Goal: Check status: Check status

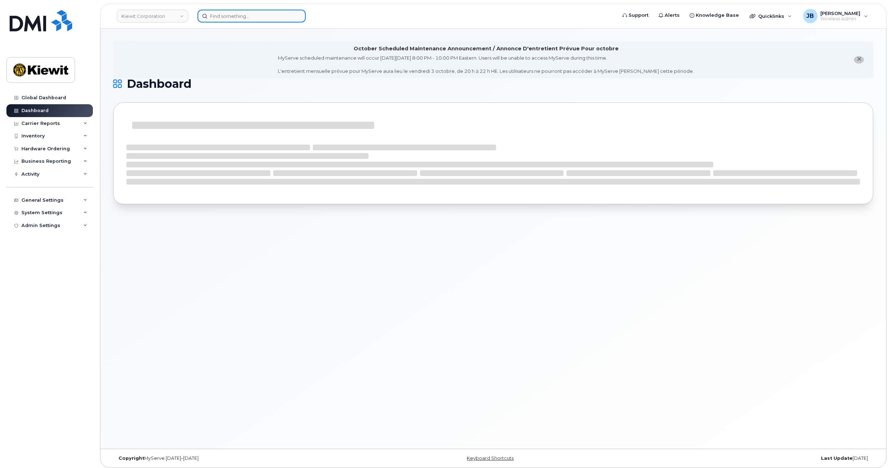
click at [215, 13] on input at bounding box center [252, 16] width 108 height 13
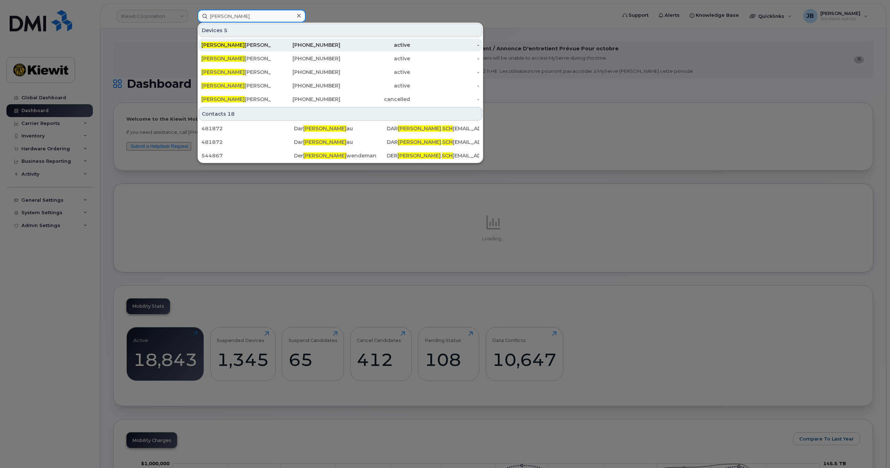
type input "[PERSON_NAME]"
click at [261, 43] on div "[PERSON_NAME] [PERSON_NAME]" at bounding box center [237, 44] width 70 height 7
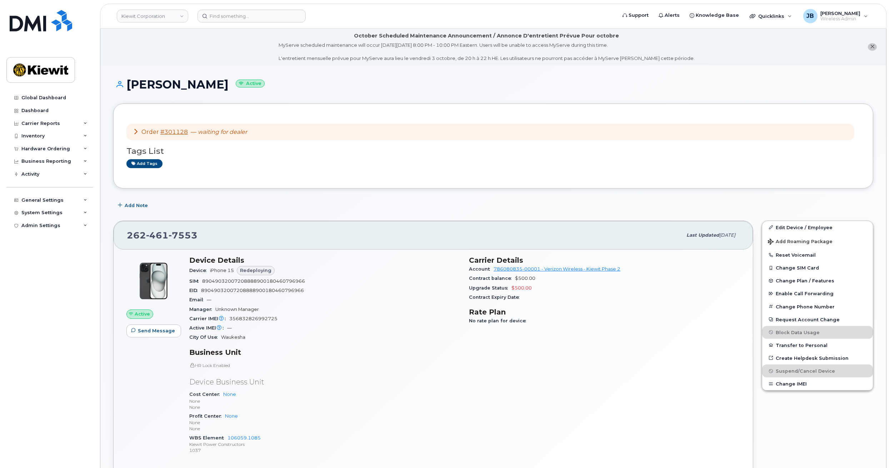
click at [136, 133] on icon at bounding box center [136, 132] width 6 height 6
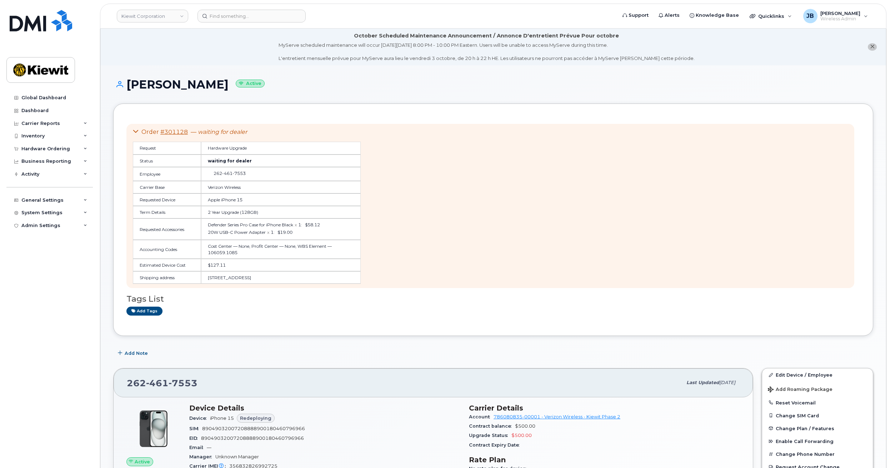
drag, startPoint x: 265, startPoint y: 257, endPoint x: 262, endPoint y: 255, distance: 4.1
click at [262, 255] on td "Cost Center — None, Profit Center — None, WBS Element — 106059.1085" at bounding box center [281, 249] width 160 height 19
drag, startPoint x: 341, startPoint y: 277, endPoint x: 343, endPoint y: 272, distance: 4.9
click at [343, 272] on td "[STREET_ADDRESS]" at bounding box center [281, 278] width 160 height 13
drag, startPoint x: 260, startPoint y: 153, endPoint x: 267, endPoint y: 205, distance: 52.6
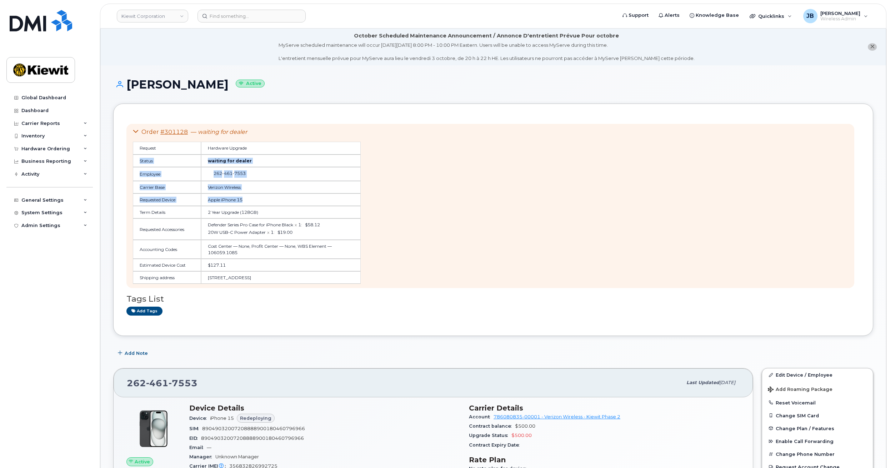
click at [267, 204] on table "Request Hardware Upgrade Status waiting for dealer Employee [PHONE_NUMBER] Carr…" at bounding box center [247, 213] width 228 height 142
click at [267, 205] on td "Apple iPhone 15" at bounding box center [281, 200] width 160 height 13
drag, startPoint x: 276, startPoint y: 214, endPoint x: 287, endPoint y: 229, distance: 18.7
click at [287, 228] on table "Request Hardware Upgrade Status waiting for dealer Employee 262 461 7553 Carrie…" at bounding box center [247, 213] width 228 height 142
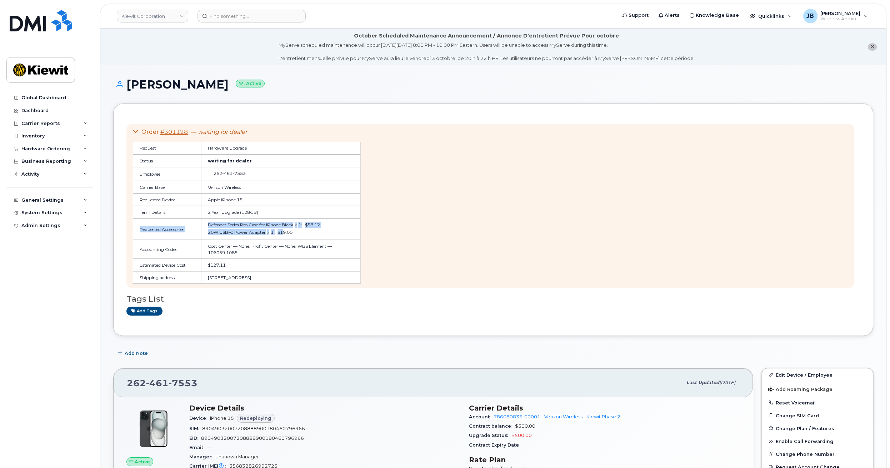
click at [287, 229] on div "20W USB-C Power Adapter x 1 : $19.00" at bounding box center [281, 232] width 146 height 6
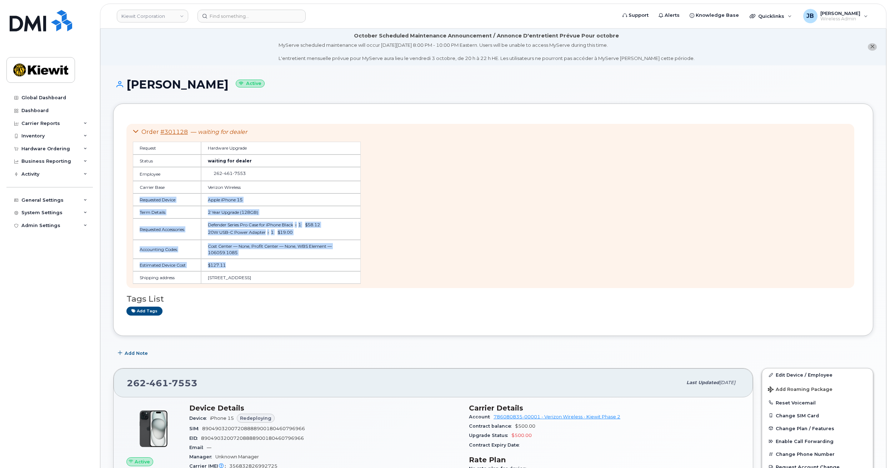
drag, startPoint x: 282, startPoint y: 259, endPoint x: 278, endPoint y: 190, distance: 69.1
click at [277, 186] on table "Request Hardware Upgrade Status waiting for dealer Employee 262 461 7553 Carrie…" at bounding box center [247, 213] width 228 height 142
click at [279, 191] on td "Verizon Wireless" at bounding box center [281, 187] width 160 height 13
drag, startPoint x: 298, startPoint y: 172, endPoint x: 306, endPoint y: 254, distance: 82.5
click at [306, 254] on table "Request Hardware Upgrade Status waiting for dealer Employee 262 461 7553 Carrie…" at bounding box center [247, 213] width 228 height 142
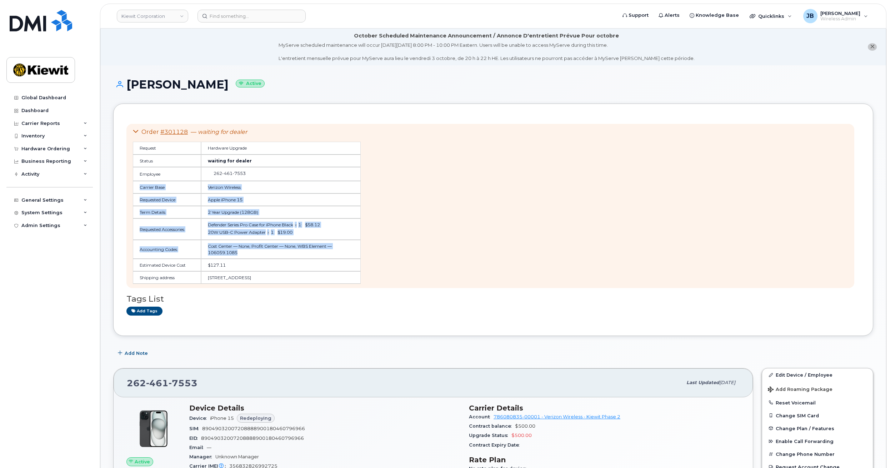
click at [306, 254] on td "Cost Center — None, Profit Center — None, WBS Element — 106059.1085" at bounding box center [281, 249] width 160 height 19
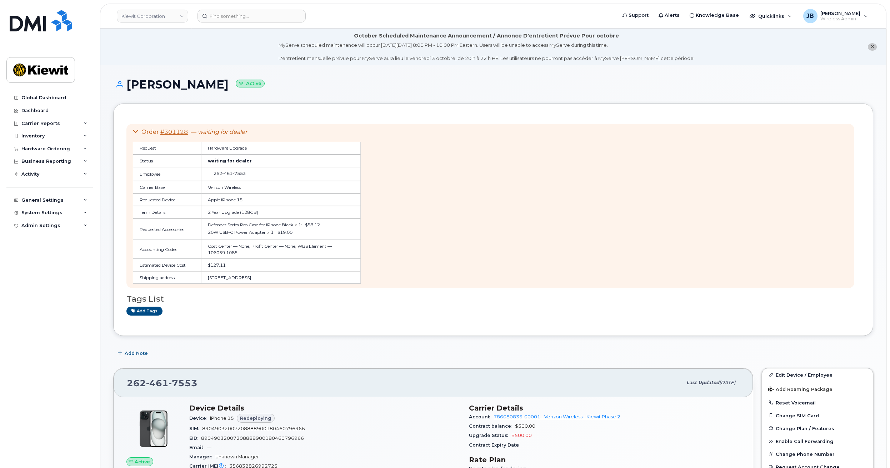
drag, startPoint x: 308, startPoint y: 256, endPoint x: 298, endPoint y: 253, distance: 10.5
click at [298, 253] on td "Cost Center — None, Profit Center — None, WBS Element — 106059.1085" at bounding box center [281, 249] width 160 height 19
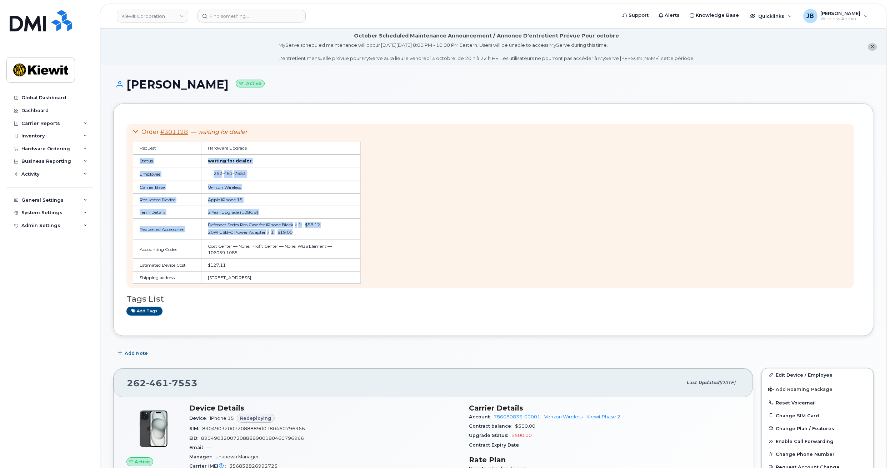
drag, startPoint x: 300, startPoint y: 236, endPoint x: 287, endPoint y: 139, distance: 97.3
click at [287, 141] on div "Request Hardware Upgrade Status waiting for dealer Employee 262 461 7553 Carrie…" at bounding box center [247, 210] width 228 height 148
click at [287, 138] on div "Request Hardware Upgrade Status waiting for dealer Employee 262 461 7553 Carrie…" at bounding box center [247, 210] width 228 height 148
drag, startPoint x: 336, startPoint y: 155, endPoint x: 340, endPoint y: 245, distance: 89.8
click at [338, 237] on table "Request Hardware Upgrade Status waiting for dealer Employee 262 461 7553 Carrie…" at bounding box center [247, 213] width 228 height 142
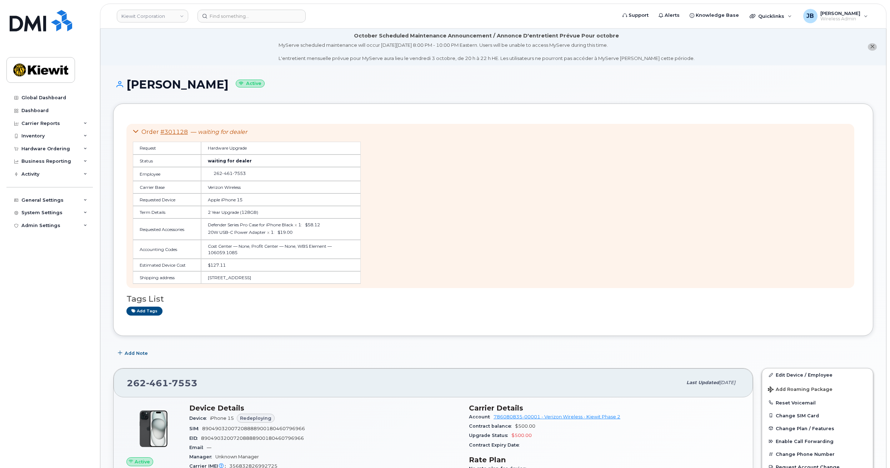
click at [340, 245] on td "Cost Center — None, Profit Center — None, WBS Element — 106059.1085" at bounding box center [281, 249] width 160 height 19
drag, startPoint x: 255, startPoint y: 169, endPoint x: 218, endPoint y: 172, distance: 36.9
click at [216, 172] on td "262 461 7553" at bounding box center [281, 174] width 160 height 14
click at [292, 169] on td "262 461 7553" at bounding box center [281, 174] width 160 height 14
drag, startPoint x: 252, startPoint y: 146, endPoint x: 306, endPoint y: 146, distance: 53.2
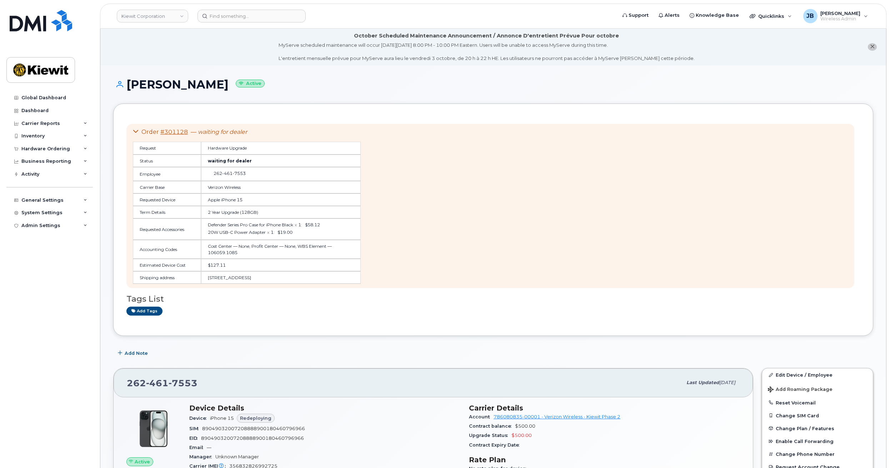
click at [306, 146] on td "Hardware Upgrade" at bounding box center [281, 148] width 160 height 13
